Goal: Information Seeking & Learning: Learn about a topic

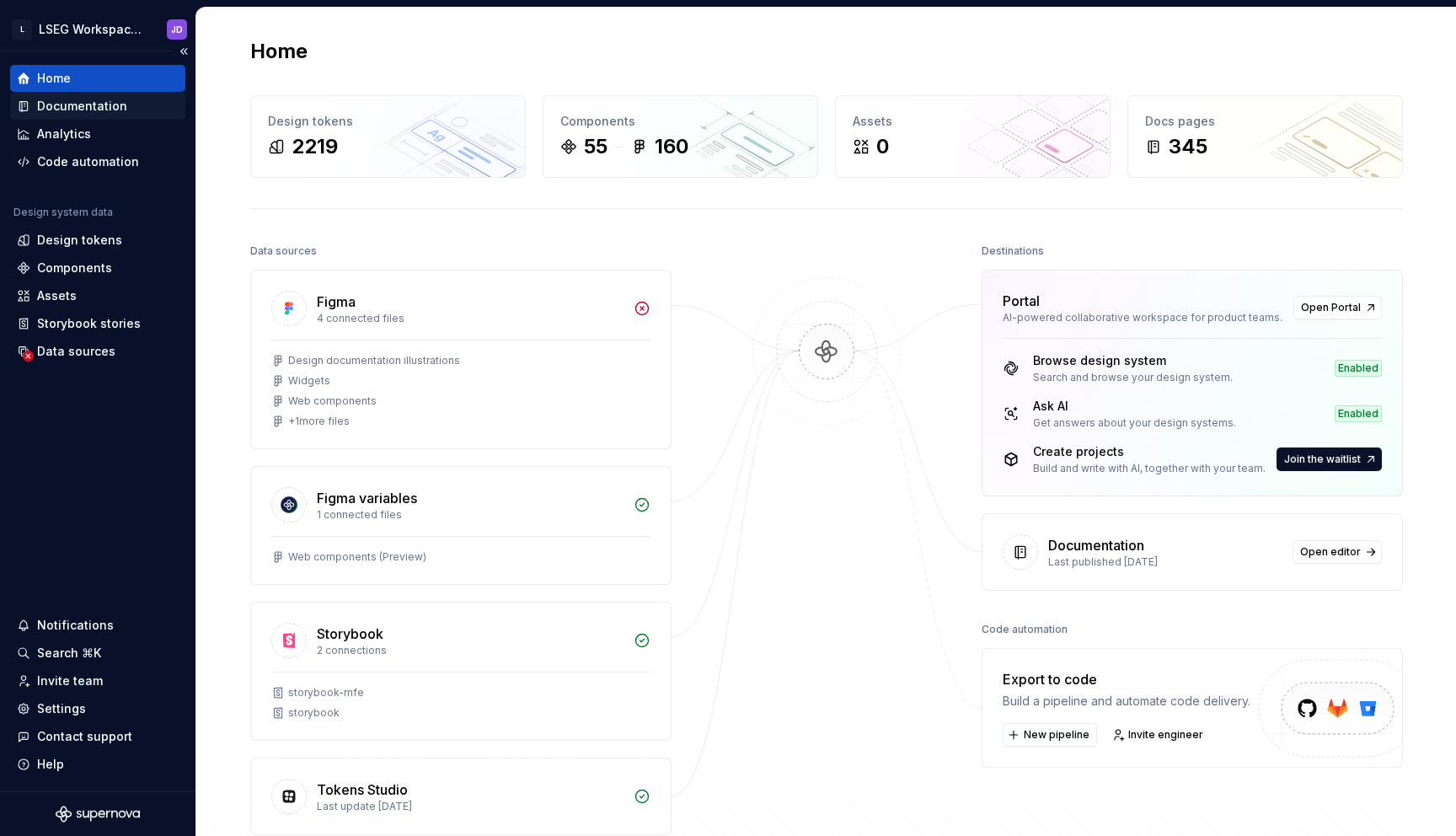
click at [47, 111] on div "Documentation" at bounding box center [82, 106] width 90 height 17
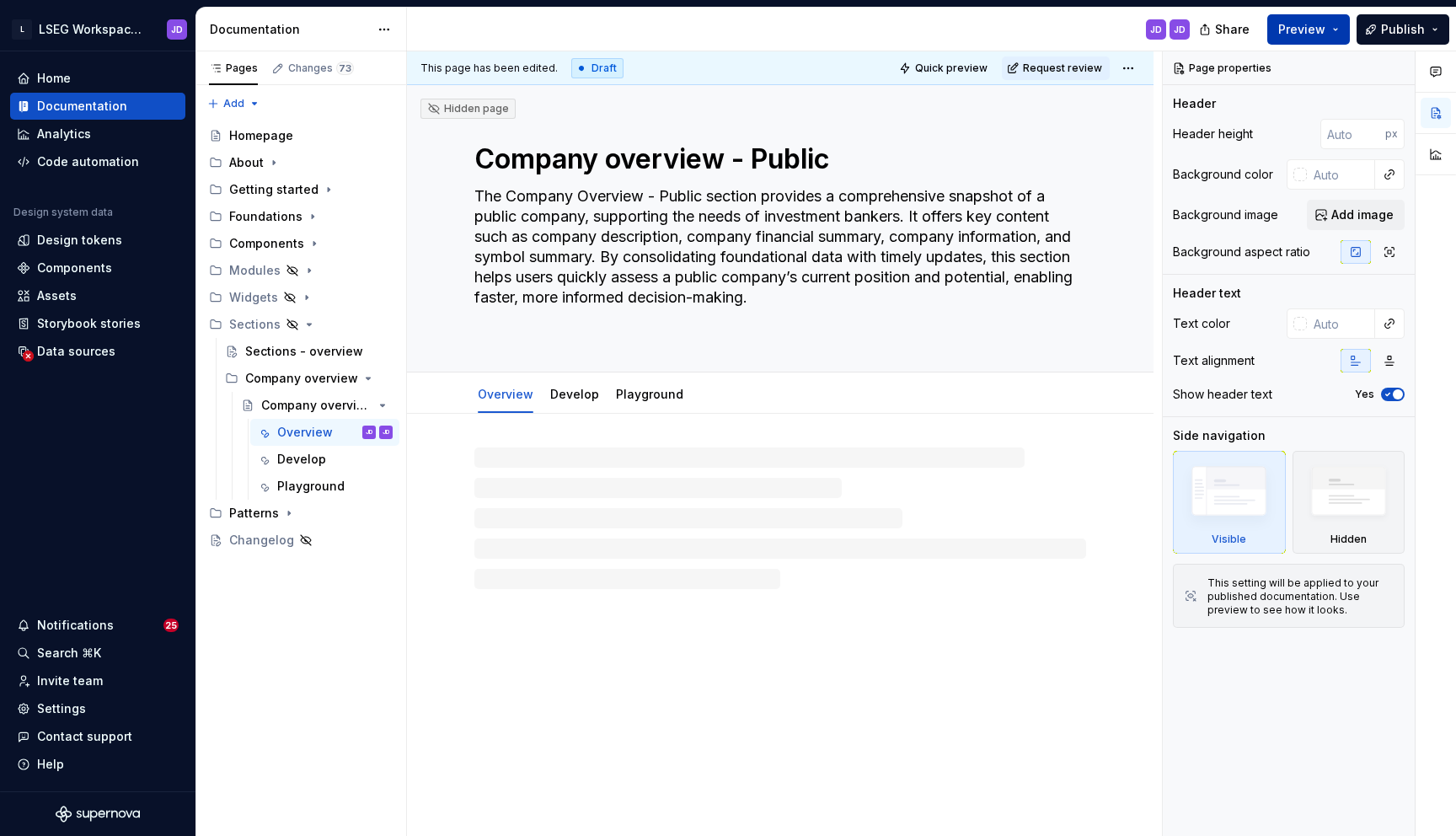
click at [1334, 34] on button "Preview" at bounding box center [1309, 29] width 83 height 30
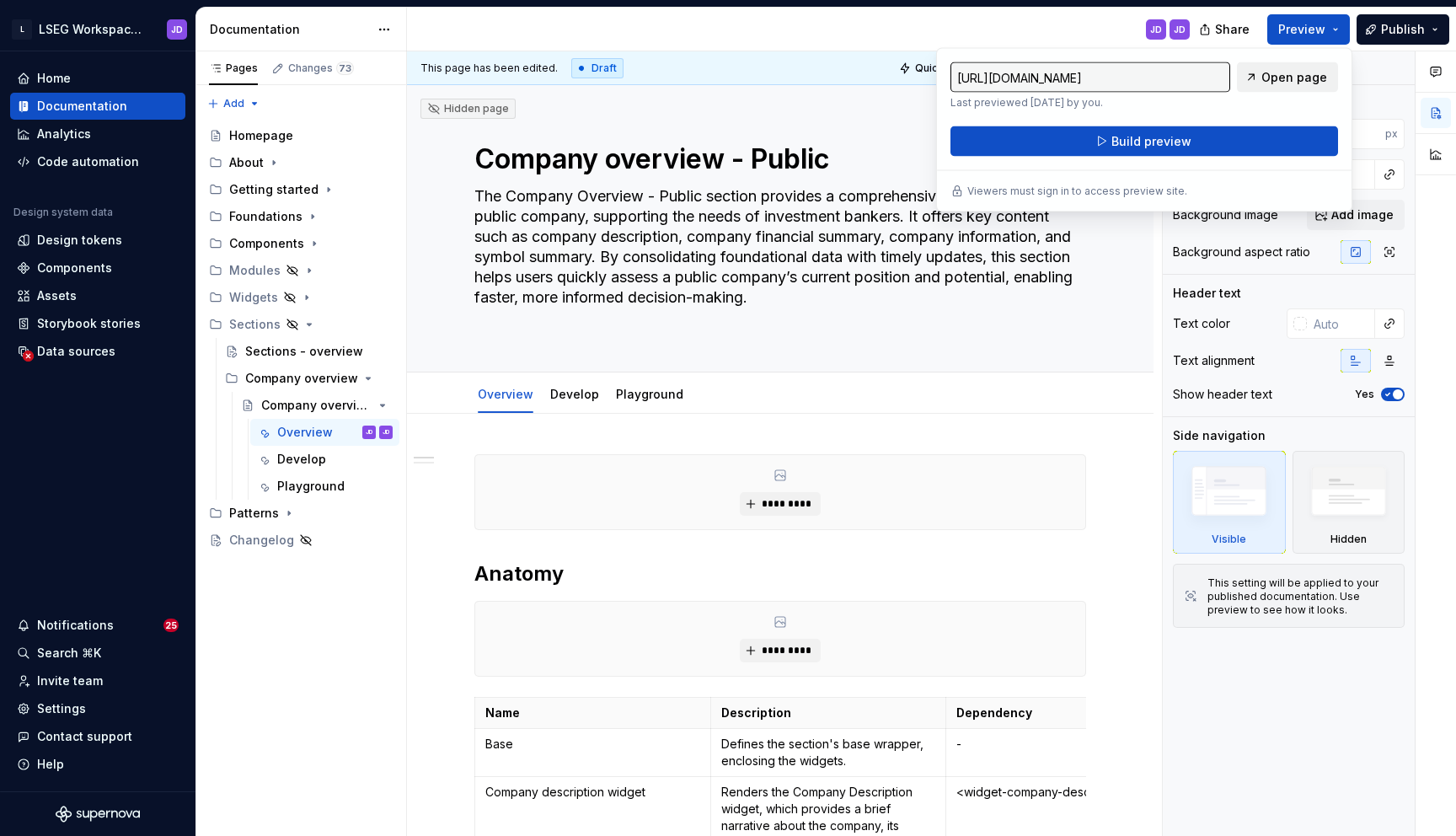
click at [1291, 79] on span "Open page" at bounding box center [1295, 78] width 66 height 17
type textarea "*"
